Goal: Task Accomplishment & Management: Complete application form

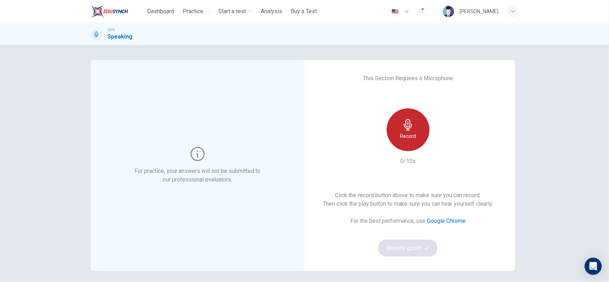
click at [400, 132] on h6 "Record" at bounding box center [408, 136] width 16 height 9
click at [404, 136] on h6 "Stop" at bounding box center [408, 136] width 11 height 9
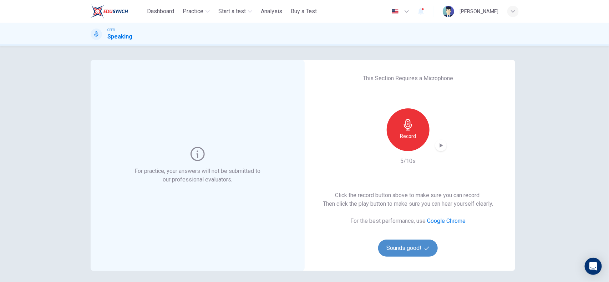
click at [416, 249] on button "Sounds good!" at bounding box center [408, 248] width 60 height 17
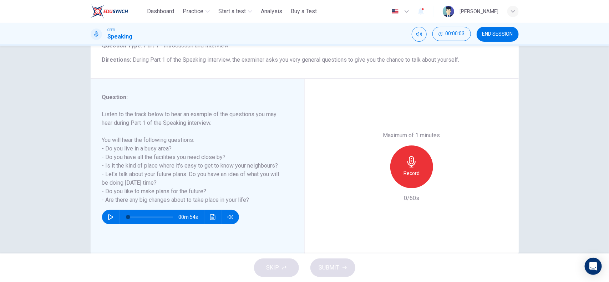
scroll to position [57, 0]
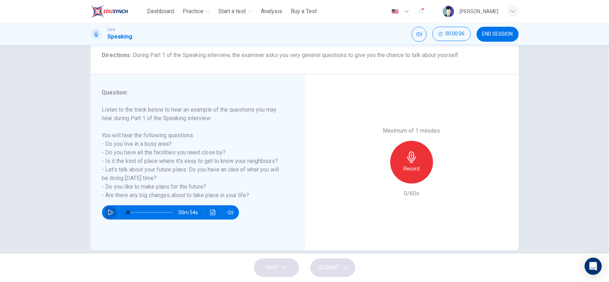
click at [108, 211] on icon "button" at bounding box center [111, 213] width 6 height 6
type input "*"
click at [406, 163] on div "Record" at bounding box center [411, 162] width 43 height 43
click at [376, 177] on icon "button" at bounding box center [379, 178] width 6 height 6
click at [407, 167] on h6 "Record" at bounding box center [411, 168] width 16 height 9
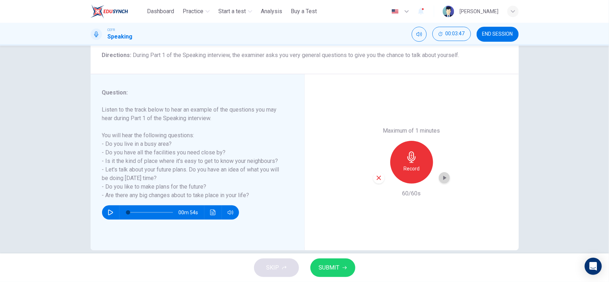
click at [441, 178] on icon "button" at bounding box center [444, 177] width 7 height 7
click at [332, 265] on span "SUBMIT" at bounding box center [329, 268] width 21 height 10
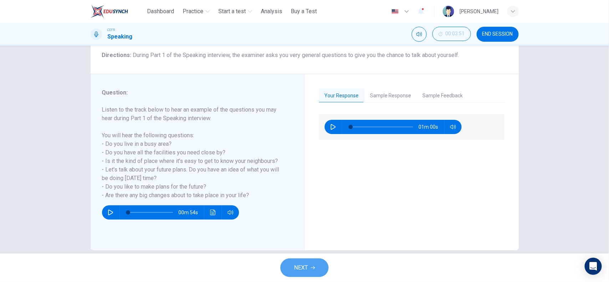
click at [308, 264] on span "NEXT" at bounding box center [301, 268] width 14 height 10
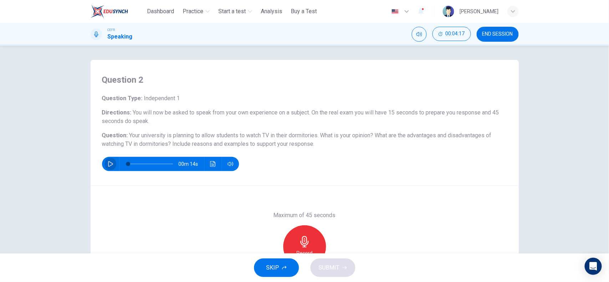
click at [105, 160] on button "button" at bounding box center [110, 164] width 11 height 14
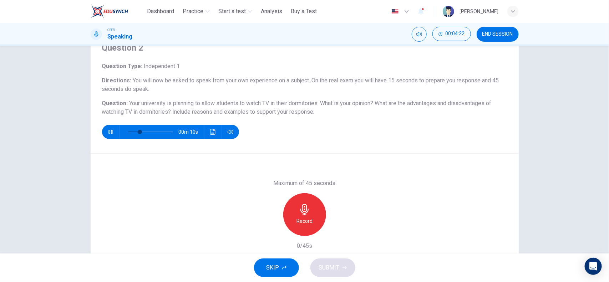
scroll to position [33, 0]
click at [304, 202] on div "Record" at bounding box center [304, 214] width 43 height 43
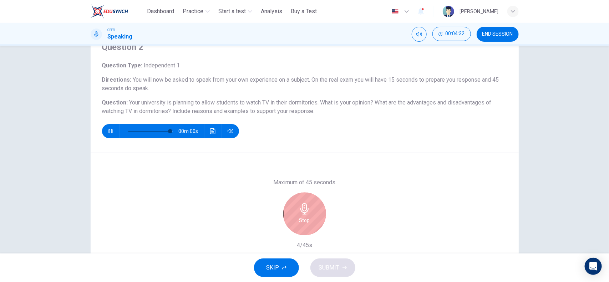
type input "*"
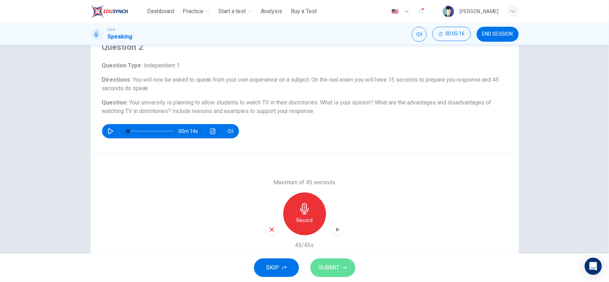
click at [338, 269] on span "SUBMIT" at bounding box center [329, 268] width 21 height 10
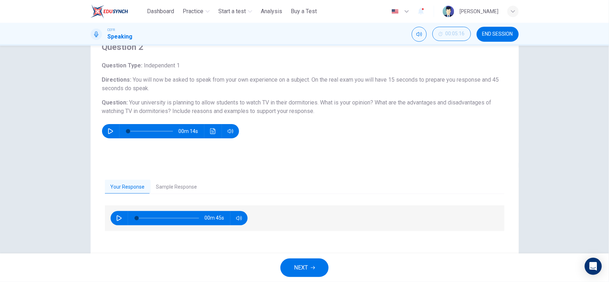
click at [304, 273] on span "NEXT" at bounding box center [301, 268] width 14 height 10
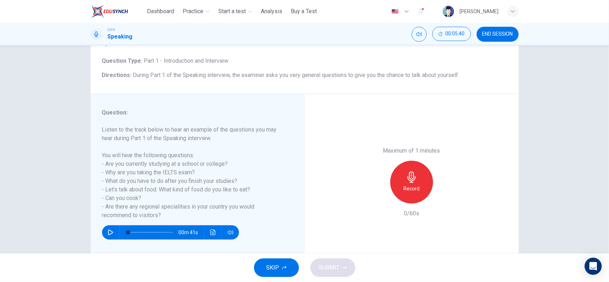
scroll to position [51, 0]
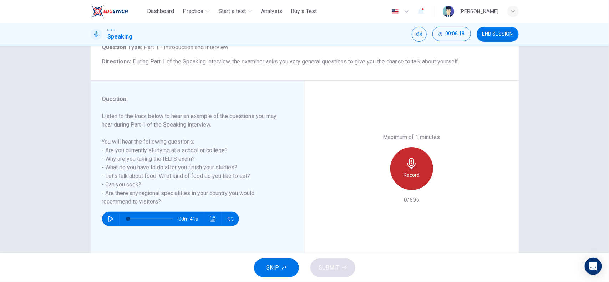
click at [416, 163] on div "Record" at bounding box center [411, 168] width 43 height 43
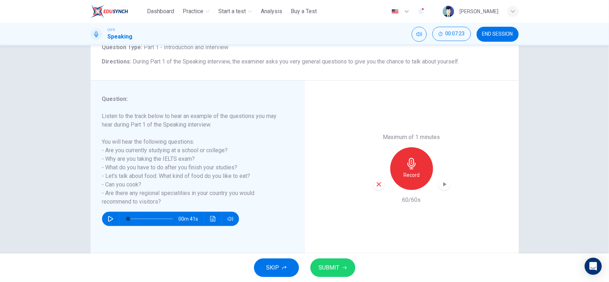
click at [342, 275] on button "SUBMIT" at bounding box center [332, 268] width 45 height 19
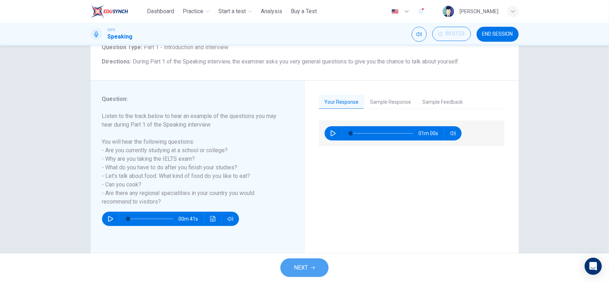
click at [302, 270] on span "NEXT" at bounding box center [301, 268] width 14 height 10
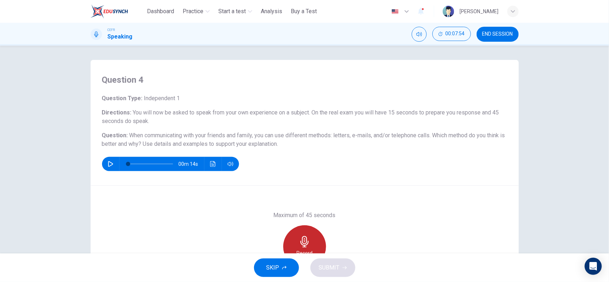
click at [310, 239] on div "Record" at bounding box center [304, 246] width 43 height 43
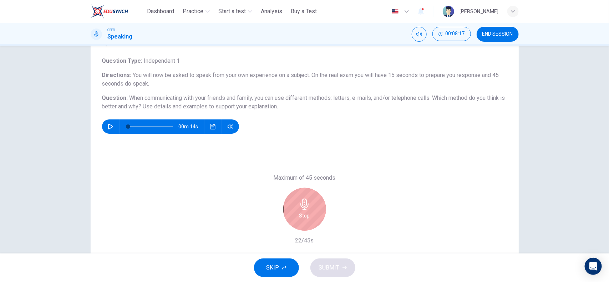
scroll to position [38, 0]
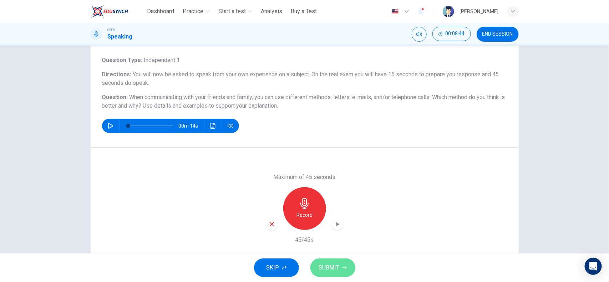
click at [337, 268] on span "SUBMIT" at bounding box center [329, 268] width 21 height 10
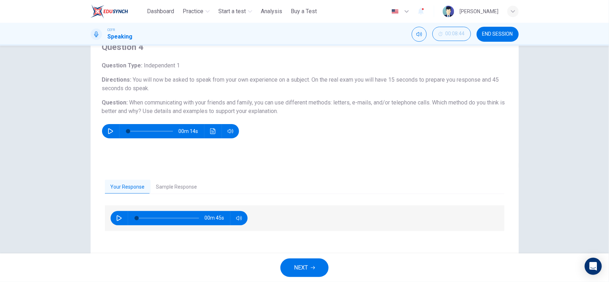
scroll to position [36, 0]
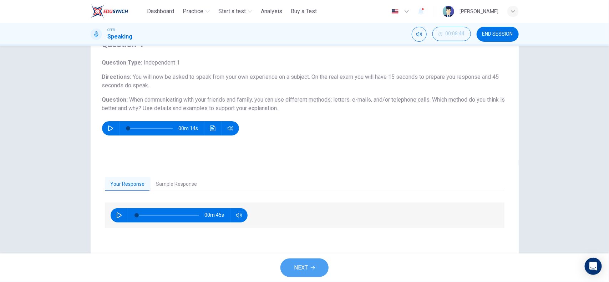
click at [305, 269] on span "NEXT" at bounding box center [301, 268] width 14 height 10
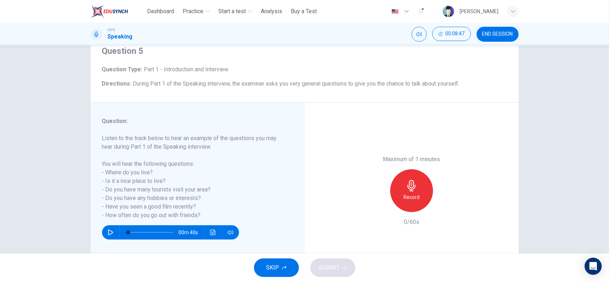
scroll to position [34, 0]
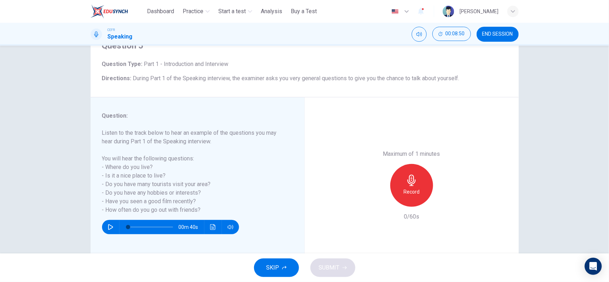
click at [417, 191] on h6 "Record" at bounding box center [411, 192] width 16 height 9
click at [332, 268] on span "SUBMIT" at bounding box center [329, 268] width 21 height 10
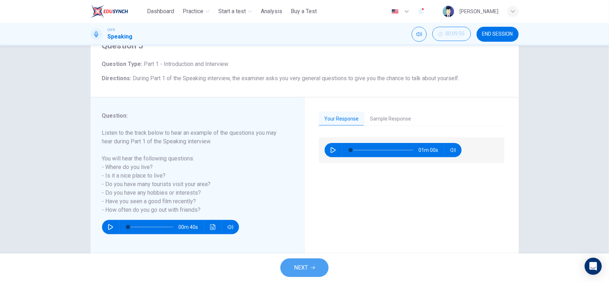
click at [316, 268] on button "NEXT" at bounding box center [304, 268] width 48 height 19
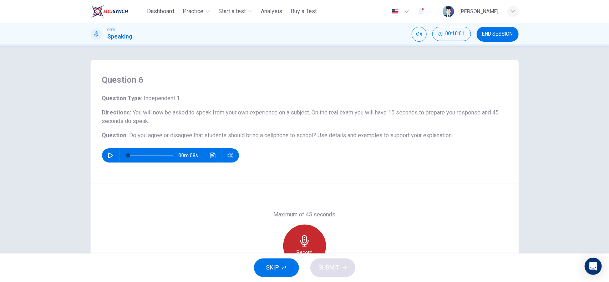
click at [301, 239] on icon "button" at bounding box center [304, 240] width 11 height 11
click at [330, 268] on span "SUBMIT" at bounding box center [329, 268] width 21 height 10
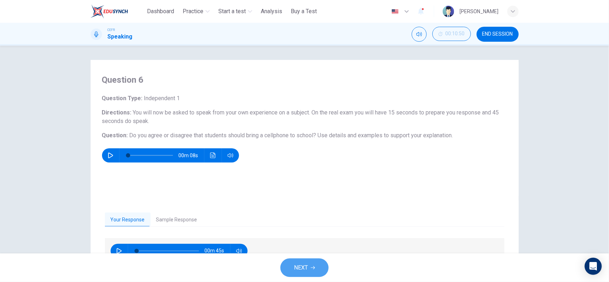
click at [304, 262] on button "NEXT" at bounding box center [304, 268] width 48 height 19
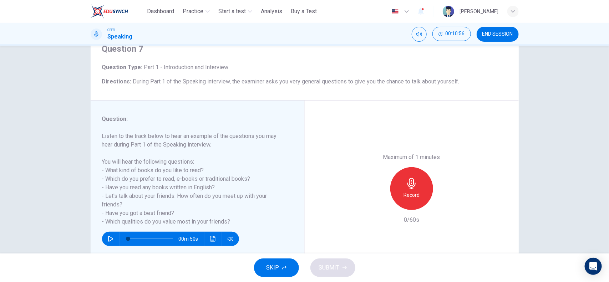
scroll to position [37, 0]
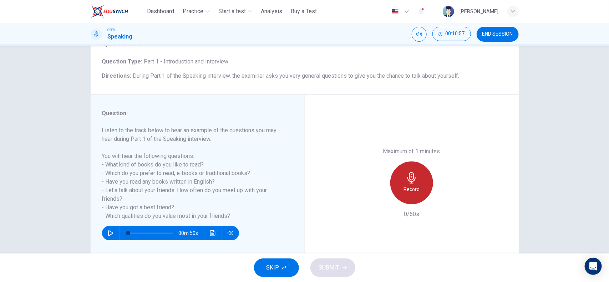
click at [406, 177] on icon "button" at bounding box center [411, 177] width 11 height 11
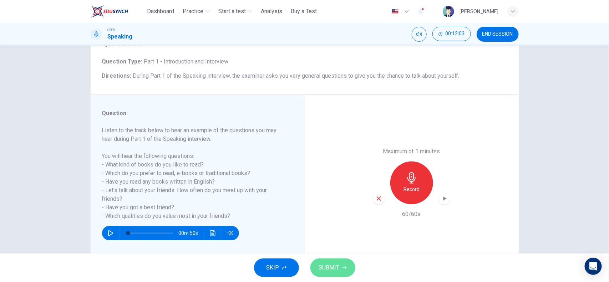
click at [332, 270] on span "SUBMIT" at bounding box center [329, 268] width 21 height 10
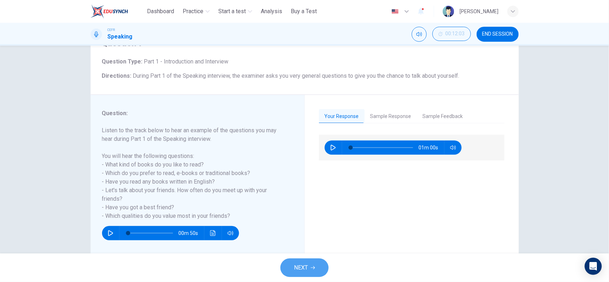
click at [306, 264] on span "NEXT" at bounding box center [301, 268] width 14 height 10
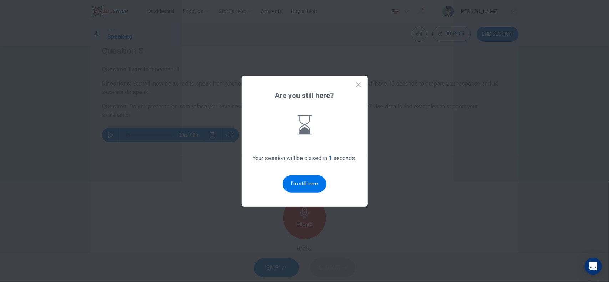
scroll to position [0, 0]
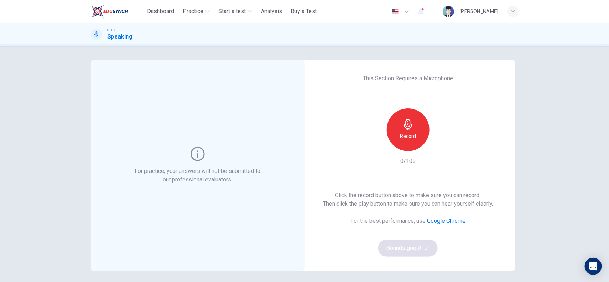
click at [410, 121] on icon "button" at bounding box center [407, 124] width 11 height 11
click at [410, 122] on icon "button" at bounding box center [407, 124] width 11 height 11
click at [419, 245] on button "Sounds good!" at bounding box center [408, 248] width 60 height 17
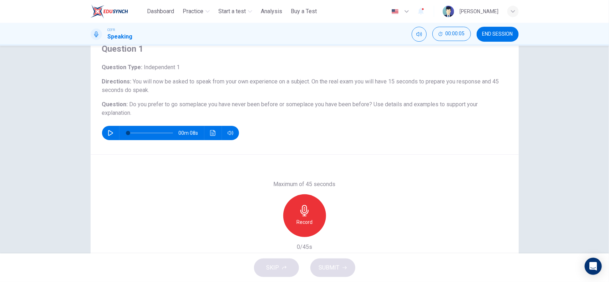
scroll to position [32, 0]
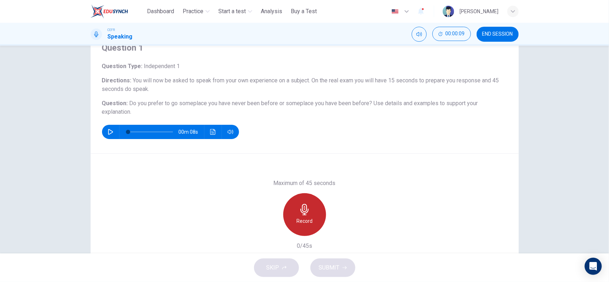
click at [300, 208] on icon "button" at bounding box center [304, 209] width 11 height 11
click at [299, 213] on icon "button" at bounding box center [304, 209] width 11 height 11
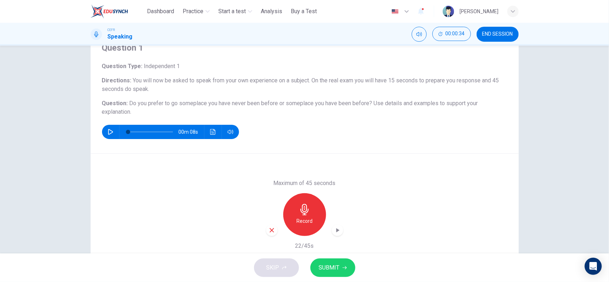
click at [324, 261] on button "SUBMIT" at bounding box center [332, 268] width 45 height 19
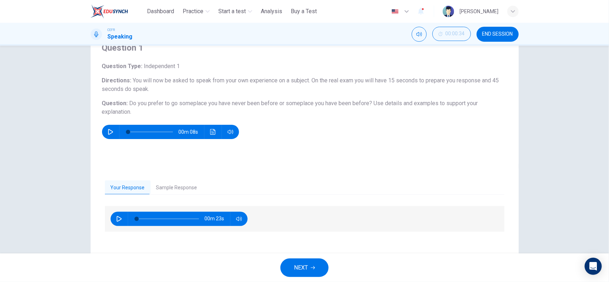
click at [309, 266] on button "NEXT" at bounding box center [304, 268] width 48 height 19
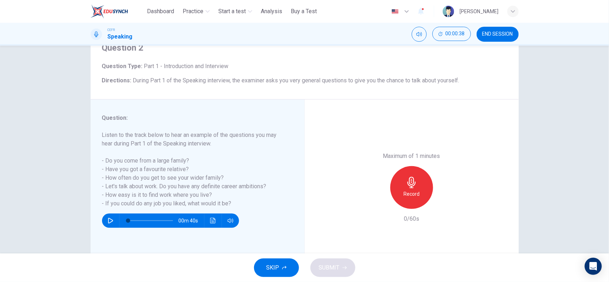
scroll to position [33, 0]
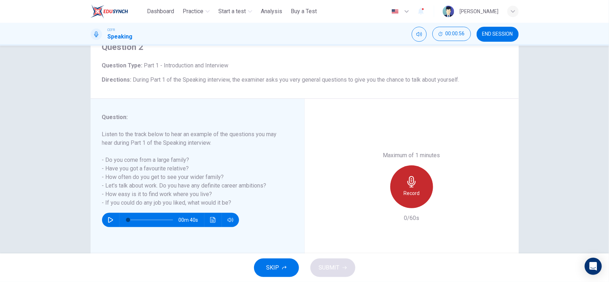
click at [428, 179] on div "Record" at bounding box center [411, 187] width 43 height 43
click at [415, 188] on div "Stop" at bounding box center [411, 187] width 43 height 43
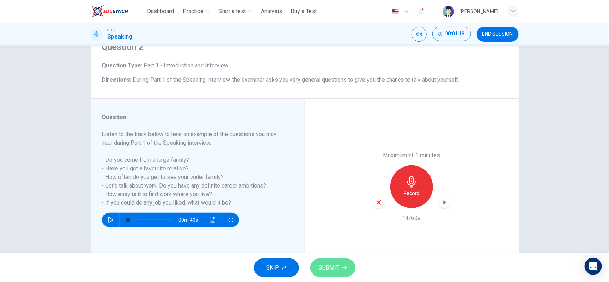
click at [342, 266] on icon "button" at bounding box center [344, 268] width 4 height 4
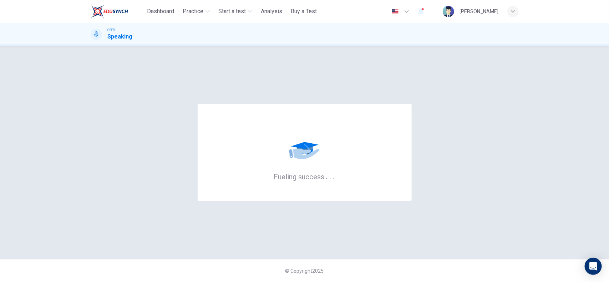
click at [151, 71] on div "Fueling success . . ." at bounding box center [305, 152] width 428 height 185
